Goal: Information Seeking & Learning: Find specific page/section

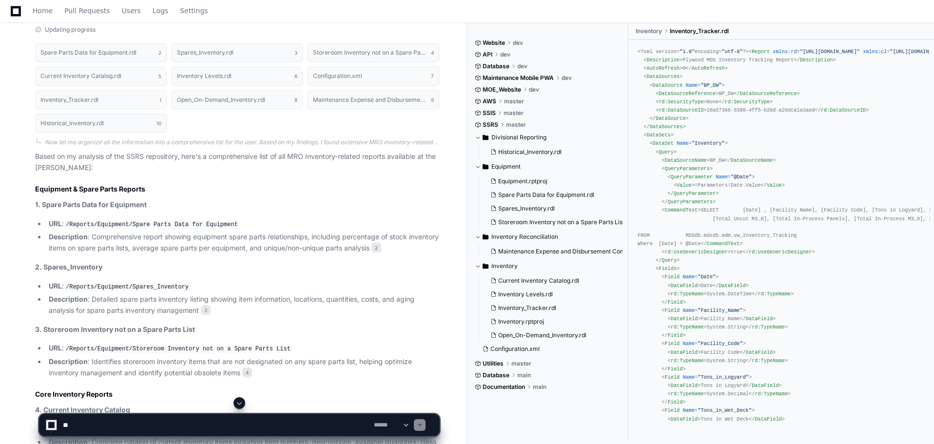
scroll to position [461, 0]
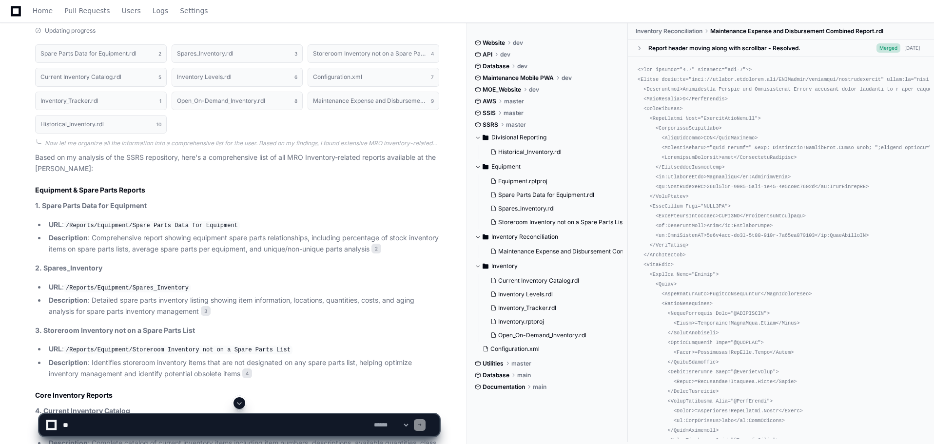
click at [178, 225] on code "/Reports/Equipment/Spare Parts Data for Equipment" at bounding box center [152, 225] width 176 height 9
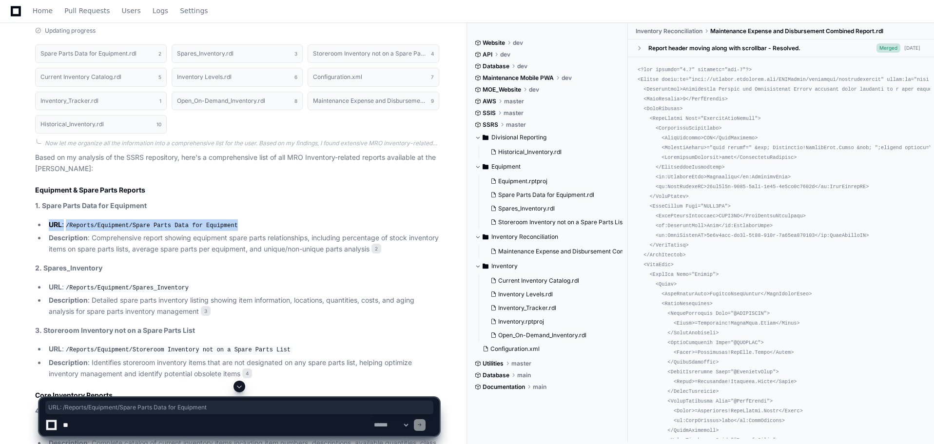
click at [178, 225] on code "/Reports/Equipment/Spare Parts Data for Equipment" at bounding box center [152, 225] width 176 height 9
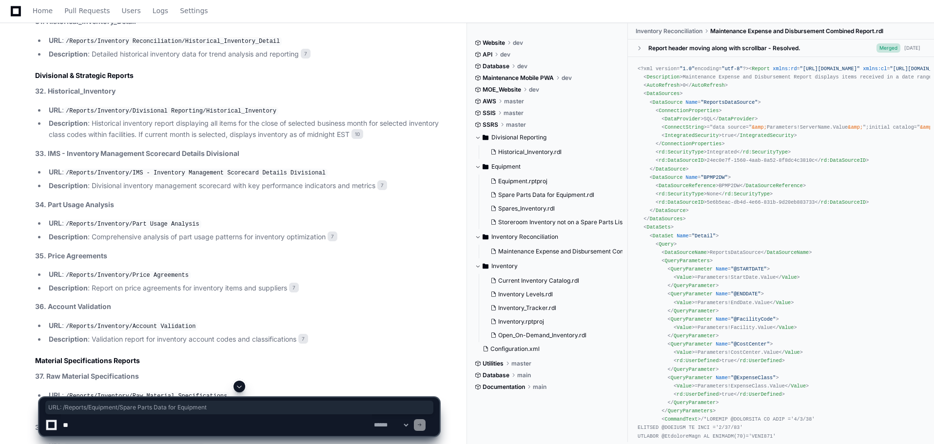
scroll to position [2547, 0]
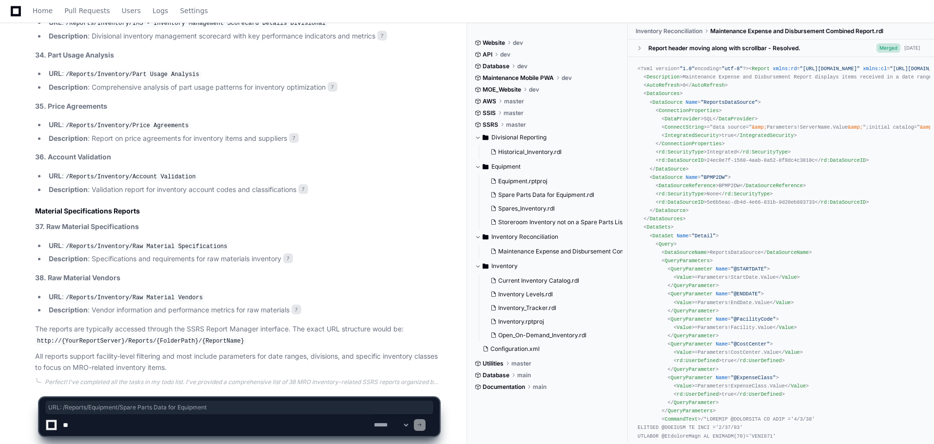
click at [230, 305] on li "Description : Vendor information and performance metrics for raw materials 7" at bounding box center [242, 310] width 393 height 11
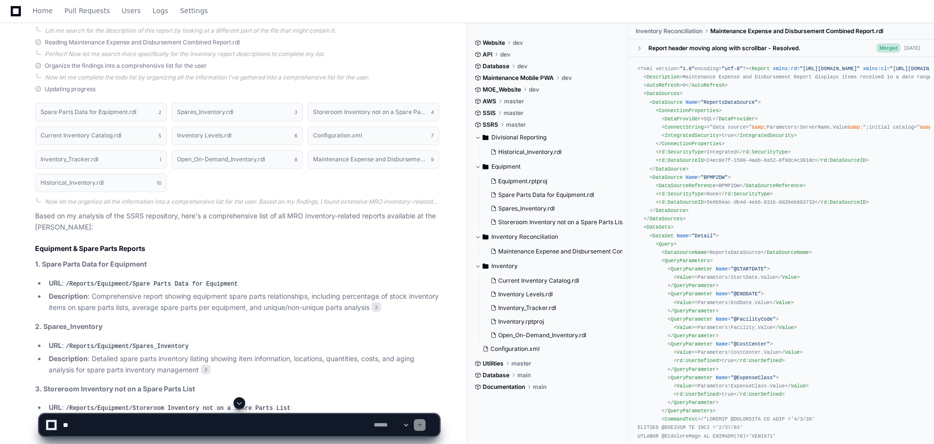
scroll to position [403, 0]
